Goal: Check status: Check status

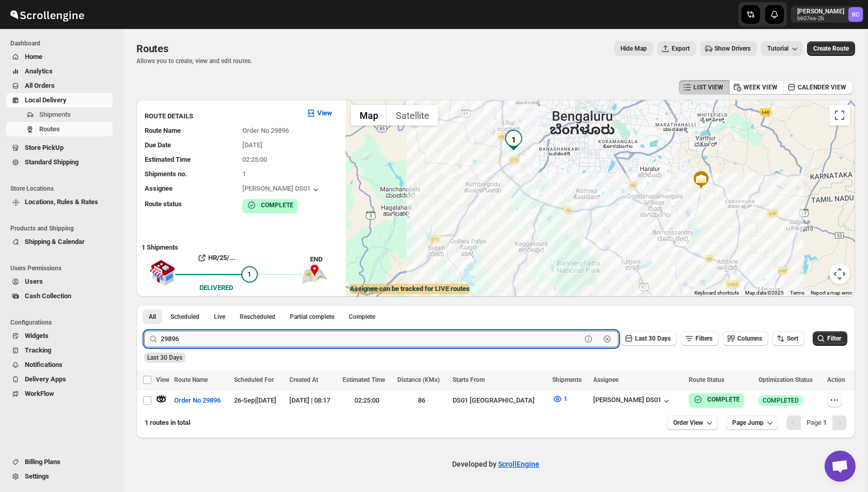
click at [199, 338] on input "29896" at bounding box center [371, 339] width 421 height 17
click at [144, 305] on button "Submit" at bounding box center [158, 310] width 29 height 11
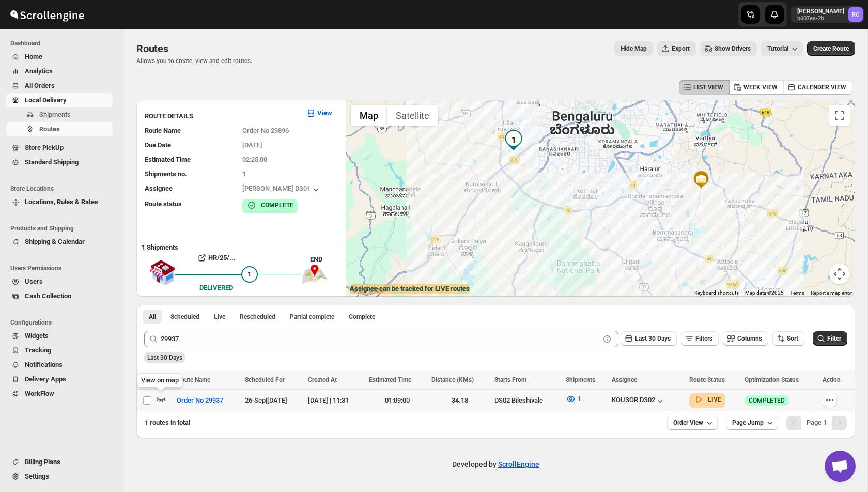
click at [161, 400] on icon "button" at bounding box center [161, 399] width 10 height 10
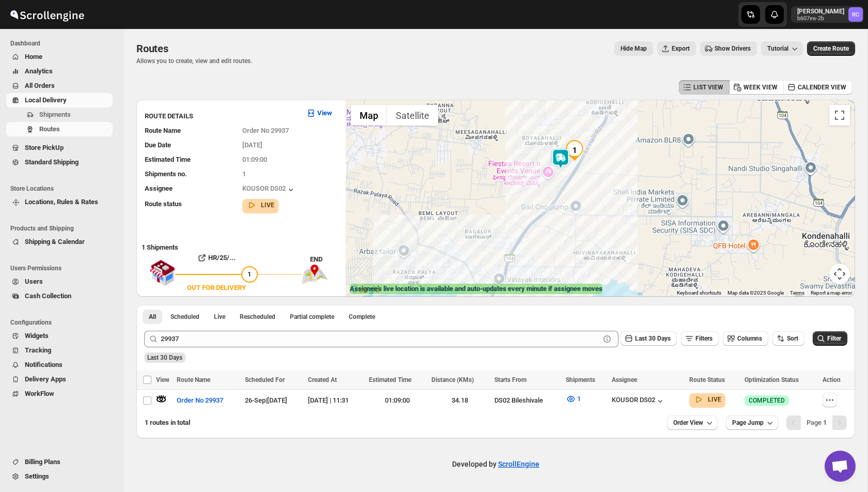
drag, startPoint x: 612, startPoint y: 146, endPoint x: 612, endPoint y: 163, distance: 16.5
click at [612, 163] on div at bounding box center [600, 198] width 509 height 197
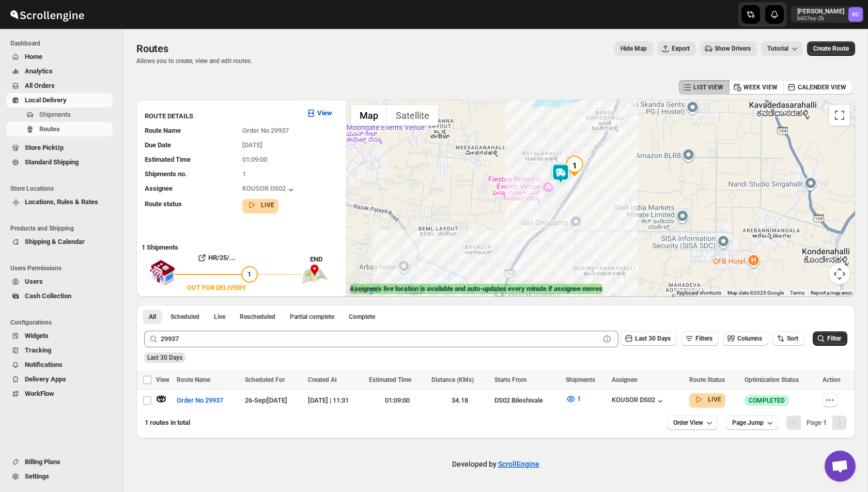
click at [563, 173] on img at bounding box center [560, 173] width 21 height 21
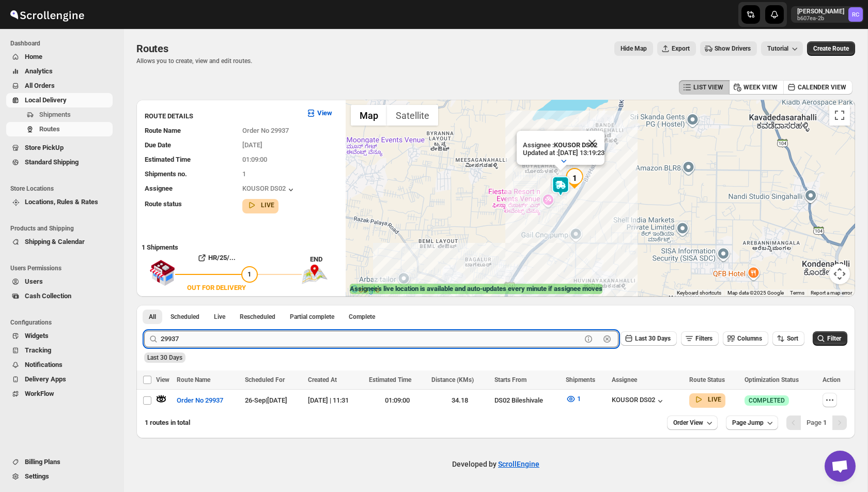
click at [201, 337] on input "29937" at bounding box center [371, 339] width 421 height 17
paste input "50"
click at [144, 305] on button "Submit" at bounding box center [158, 310] width 29 height 11
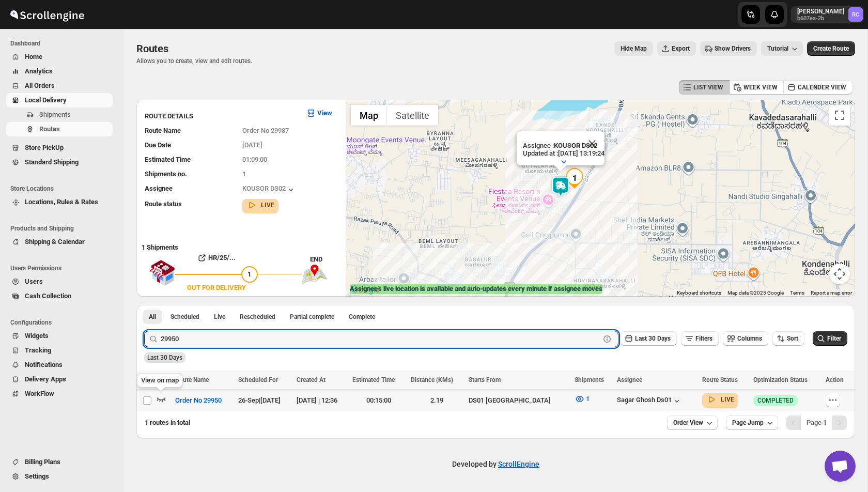
click at [159, 399] on icon "button" at bounding box center [161, 399] width 9 height 4
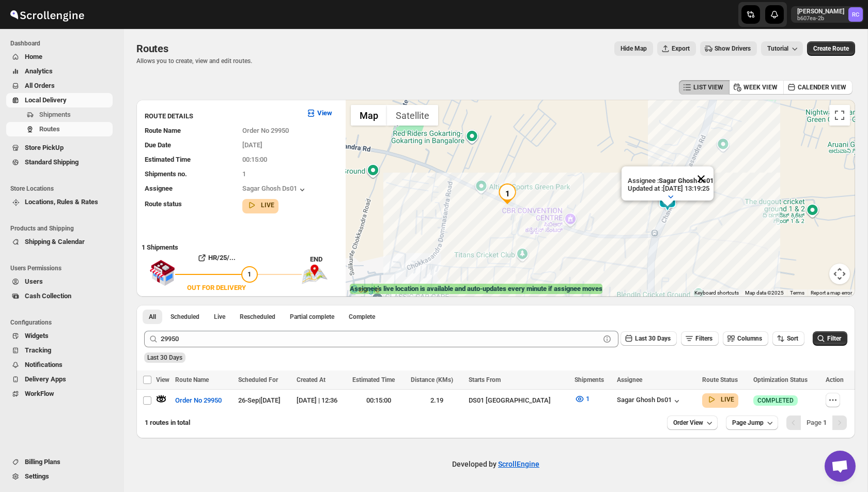
click at [713, 180] on button "Close" at bounding box center [701, 178] width 25 height 25
drag, startPoint x: 627, startPoint y: 188, endPoint x: 582, endPoint y: 188, distance: 44.4
click at [582, 188] on div at bounding box center [600, 198] width 509 height 197
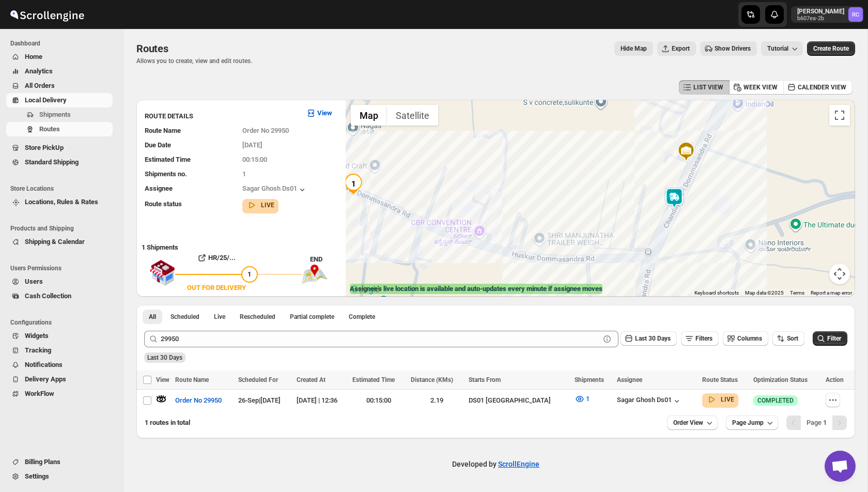
drag, startPoint x: 512, startPoint y: 224, endPoint x: 536, endPoint y: 196, distance: 37.4
click at [536, 196] on div at bounding box center [600, 198] width 509 height 197
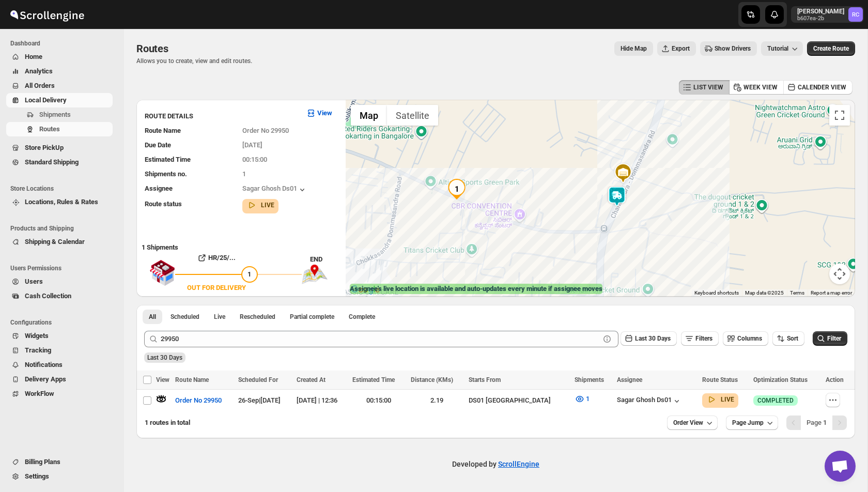
drag, startPoint x: 484, startPoint y: 213, endPoint x: 516, endPoint y: 191, distance: 39.3
click at [516, 191] on div at bounding box center [600, 198] width 509 height 197
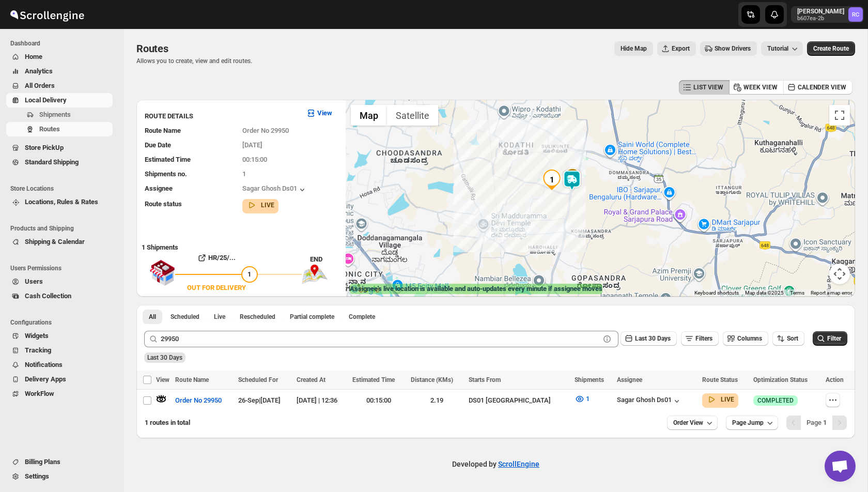
drag, startPoint x: 656, startPoint y: 137, endPoint x: 598, endPoint y: 180, distance: 71.3
click at [598, 180] on div at bounding box center [600, 198] width 509 height 197
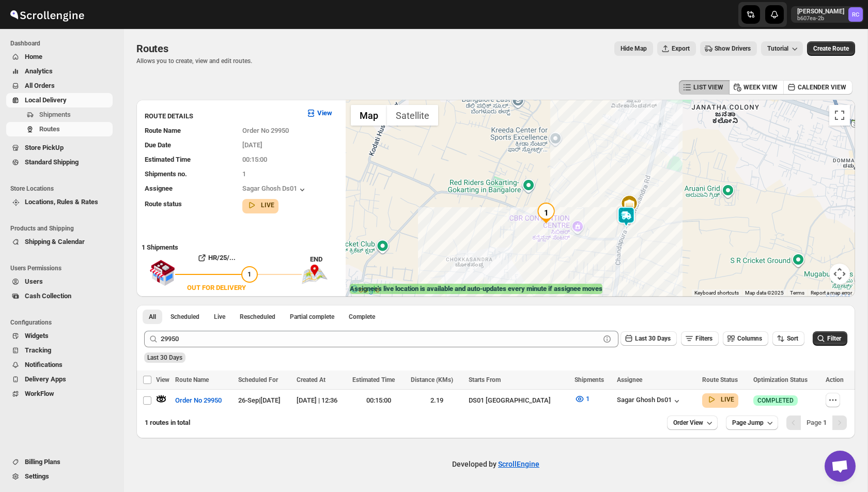
drag, startPoint x: 445, startPoint y: 238, endPoint x: 462, endPoint y: 154, distance: 84.9
click at [462, 154] on div at bounding box center [600, 198] width 509 height 197
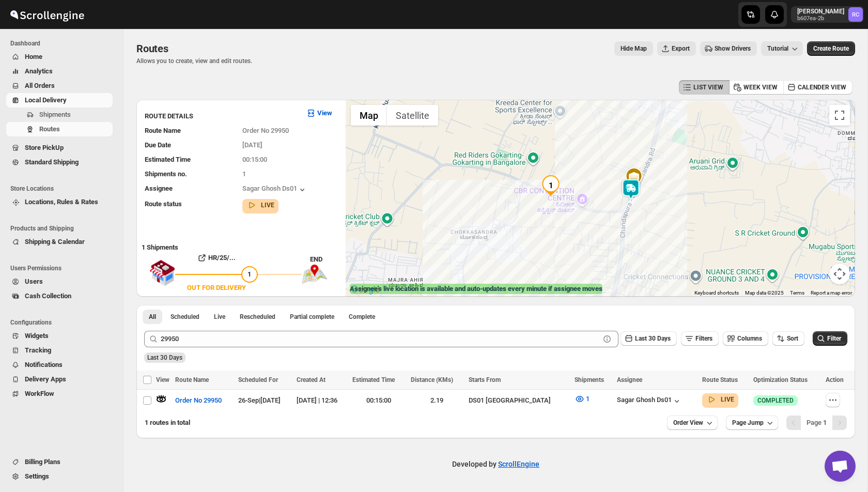
click at [636, 192] on img at bounding box center [630, 189] width 21 height 21
click at [631, 192] on img at bounding box center [630, 189] width 21 height 21
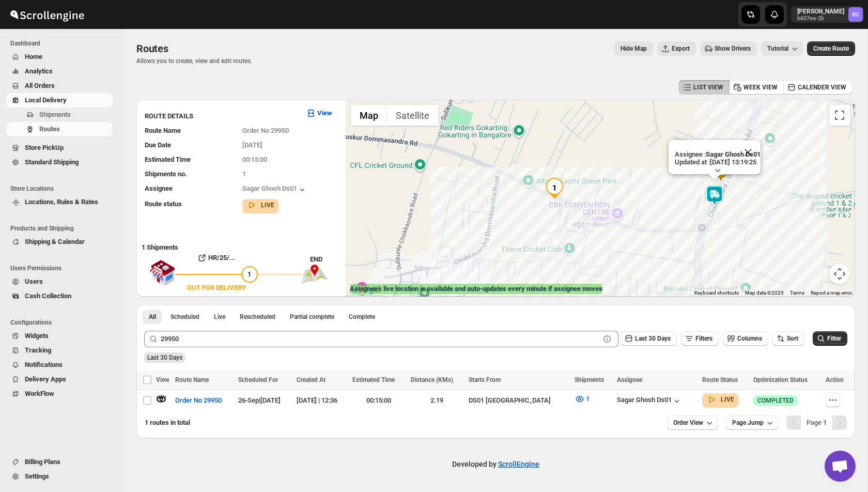
drag, startPoint x: 601, startPoint y: 186, endPoint x: 668, endPoint y: 211, distance: 71.1
click at [668, 211] on div "Assignee : Sagar Ghosh Ds01 Updated at : [DATE] 13:19:25 Duty mode Enabled Batt…" at bounding box center [600, 198] width 509 height 197
click at [672, 402] on icon "button" at bounding box center [677, 401] width 10 height 10
click at [680, 465] on span "View Assignee" at bounding box center [671, 468] width 40 height 8
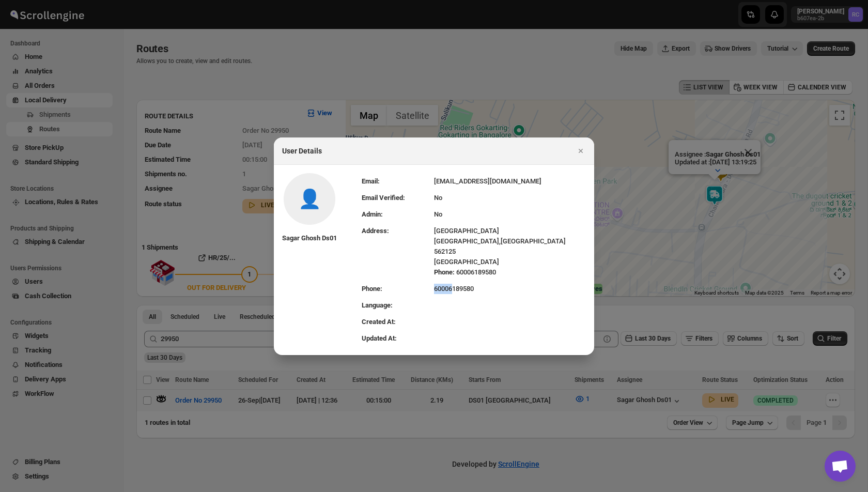
drag, startPoint x: 460, startPoint y: 284, endPoint x: 424, endPoint y: 284, distance: 36.7
click at [424, 284] on tr "Phone: [PHONE_NUMBER]" at bounding box center [474, 289] width 224 height 17
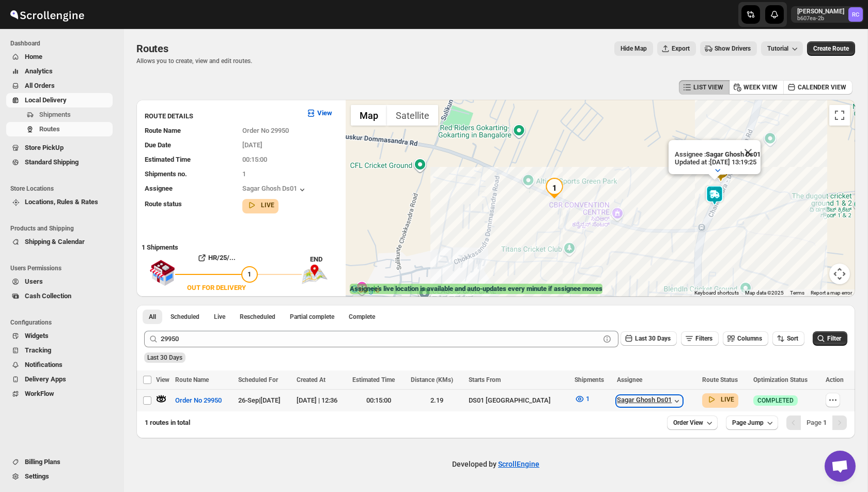
click at [672, 398] on icon "button" at bounding box center [677, 401] width 10 height 10
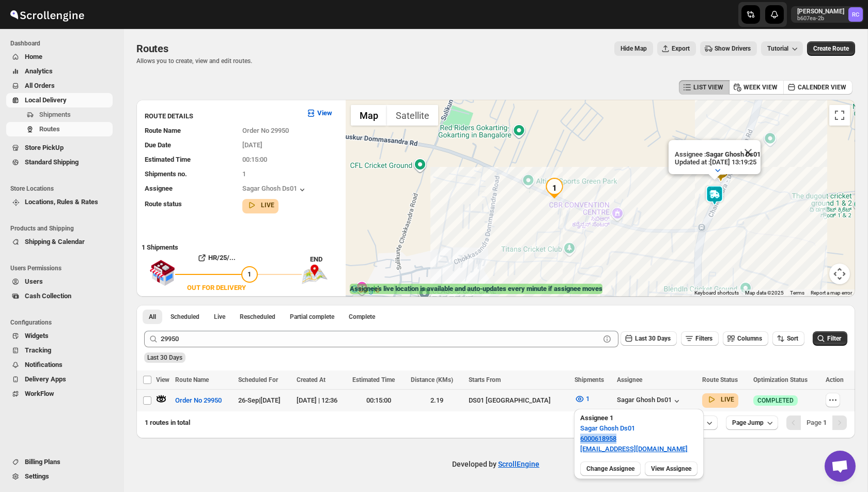
drag, startPoint x: 638, startPoint y: 442, endPoint x: 579, endPoint y: 442, distance: 58.9
click at [579, 442] on div "Assignee 1 Sagar Ghosh Ds01 6000618958 [EMAIL_ADDRESS][DOMAIN_NAME]" at bounding box center [639, 433] width 130 height 49
copy link "6000618958"
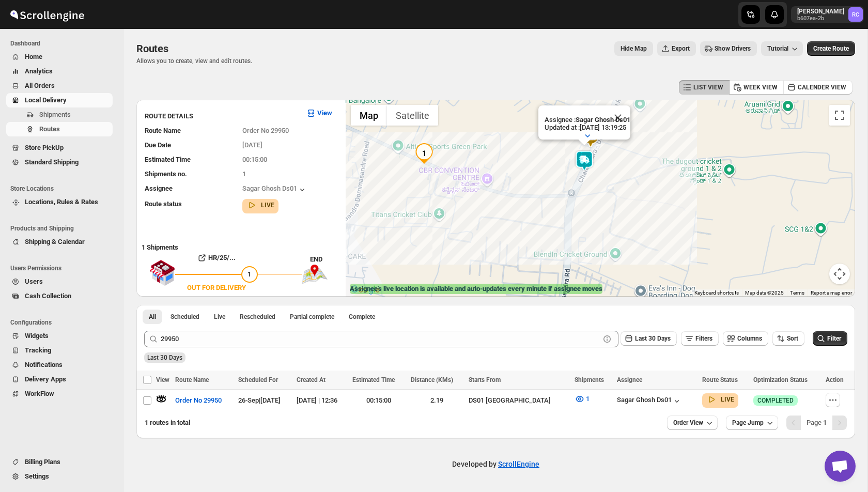
drag, startPoint x: 613, startPoint y: 210, endPoint x: 464, endPoint y: 176, distance: 152.8
click at [464, 176] on div "Assignee : Sagar Ghosh Ds01 Updated at : [DATE] 13:19:25 Duty mode Enabled Batt…" at bounding box center [600, 198] width 509 height 197
click at [675, 400] on icon "button" at bounding box center [677, 401] width 4 height 3
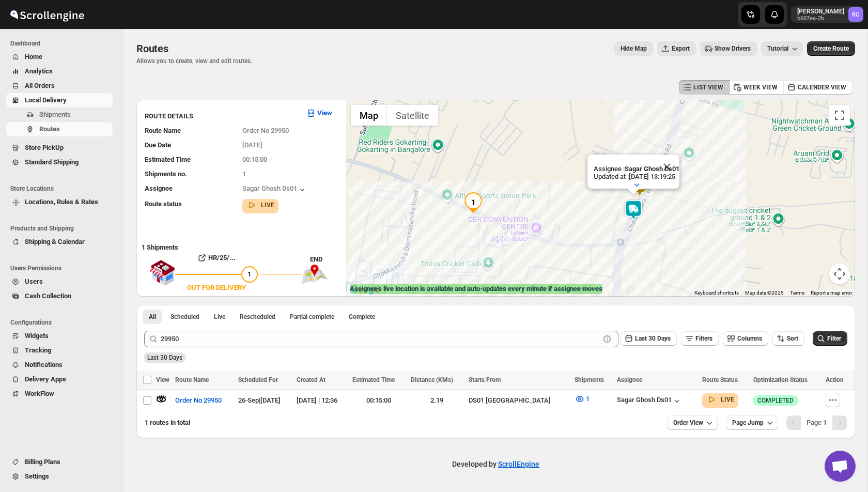
drag, startPoint x: 486, startPoint y: 167, endPoint x: 535, endPoint y: 217, distance: 69.4
click at [535, 217] on div "Assignee : Sagar Ghosh Ds01 Updated at : [DATE] 13:19:25 Duty mode Enabled Batt…" at bounding box center [600, 198] width 509 height 197
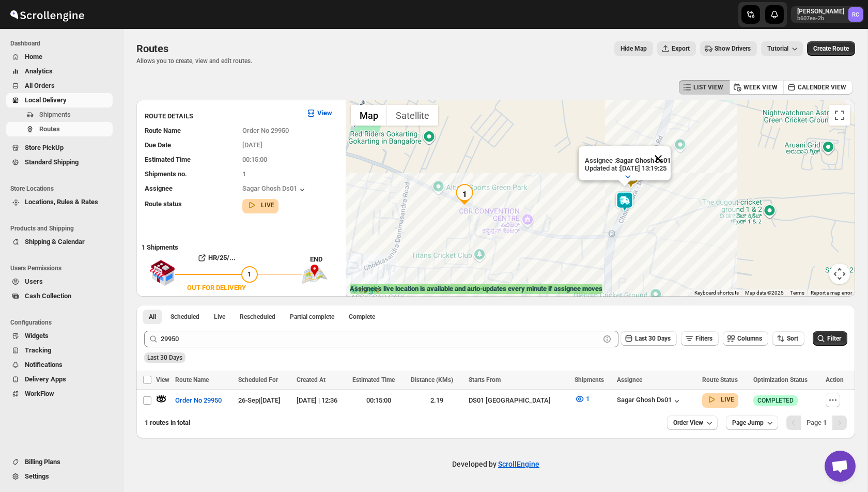
click at [667, 165] on button "Close" at bounding box center [658, 158] width 25 height 25
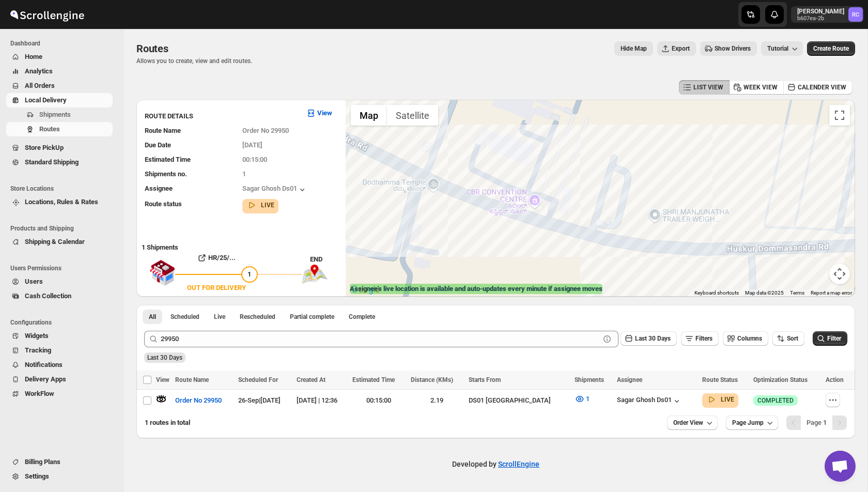
drag, startPoint x: 539, startPoint y: 216, endPoint x: 683, endPoint y: 207, distance: 143.9
click at [683, 207] on div at bounding box center [600, 198] width 509 height 197
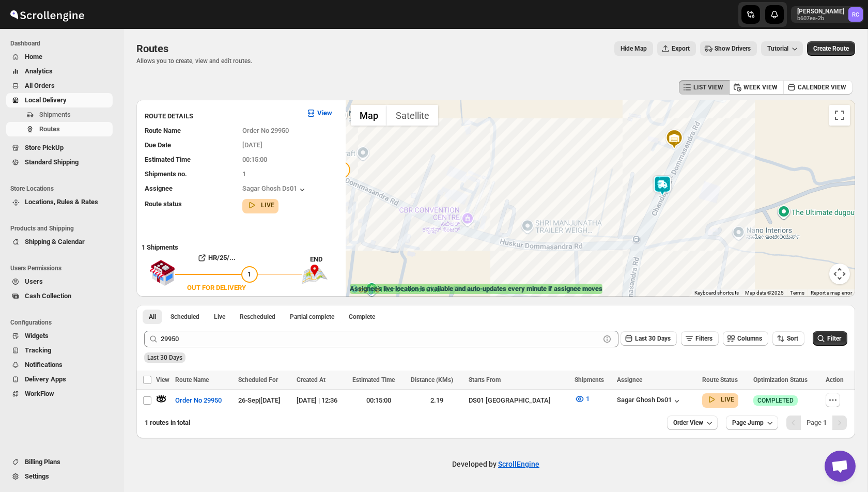
drag, startPoint x: 628, startPoint y: 180, endPoint x: 469, endPoint y: 189, distance: 159.3
click at [469, 190] on div at bounding box center [600, 198] width 509 height 197
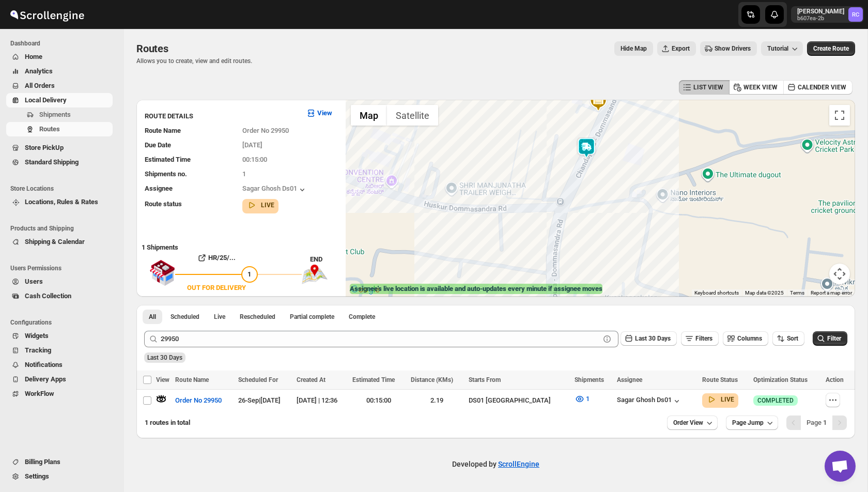
click at [588, 152] on img at bounding box center [586, 147] width 21 height 21
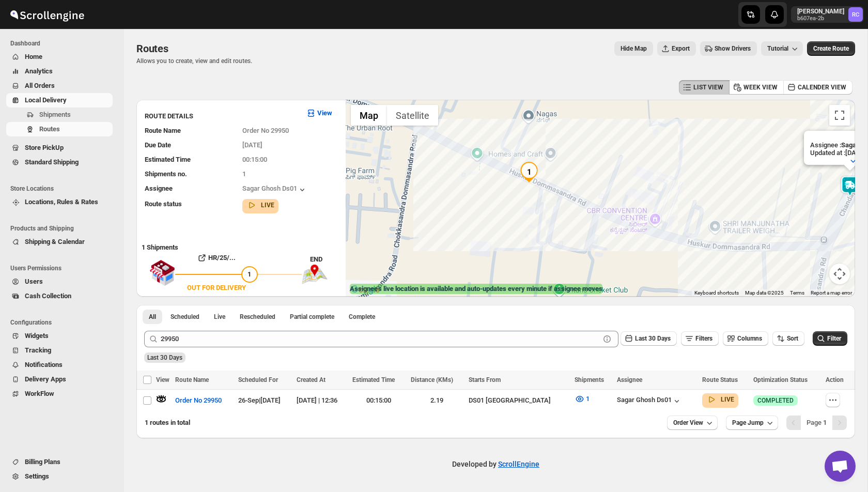
drag, startPoint x: 383, startPoint y: 239, endPoint x: 647, endPoint y: 240, distance: 264.0
click at [647, 240] on div "Assignee : Sagar Ghosh Ds01 Updated at : [DATE] 13:19:25 Duty mode Enabled Batt…" at bounding box center [600, 198] width 509 height 197
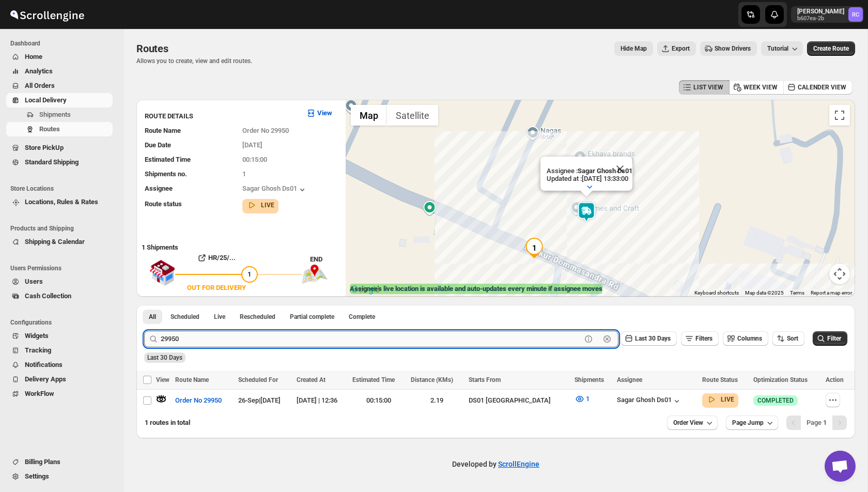
click at [196, 339] on input "29950" at bounding box center [371, 339] width 421 height 17
type input "29954"
click at [144, 305] on button "Submit" at bounding box center [158, 310] width 29 height 11
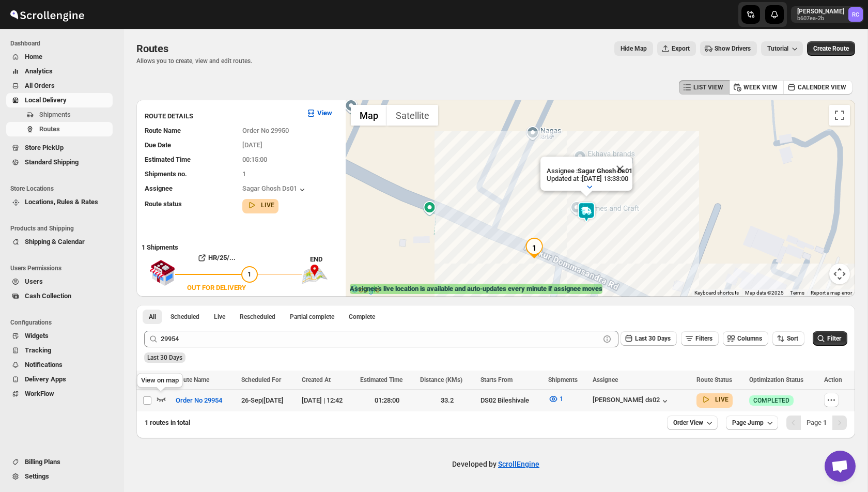
click at [161, 399] on icon "button" at bounding box center [161, 399] width 9 height 4
